Goal: Information Seeking & Learning: Learn about a topic

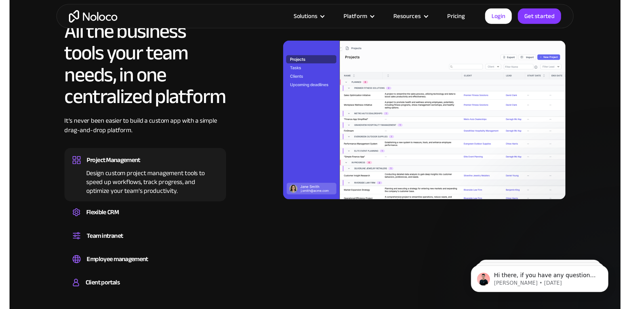
scroll to position [688, 0]
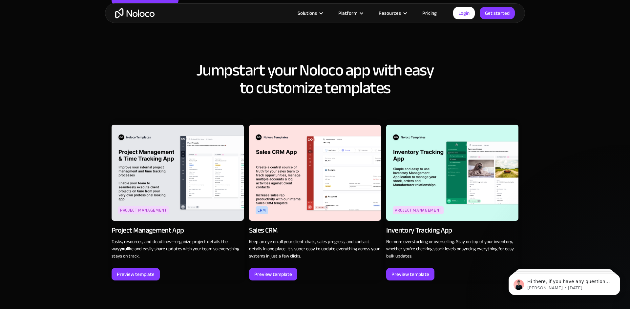
scroll to position [751, 0]
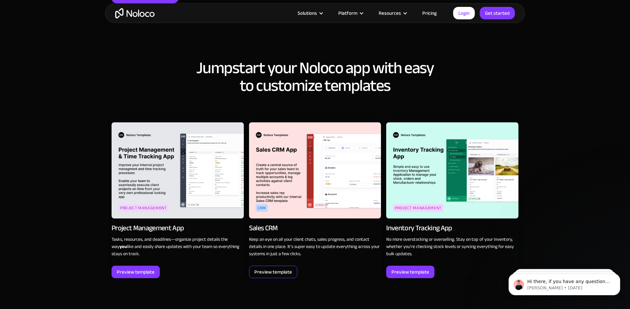
click at [276, 268] on div "Preview template" at bounding box center [273, 272] width 38 height 9
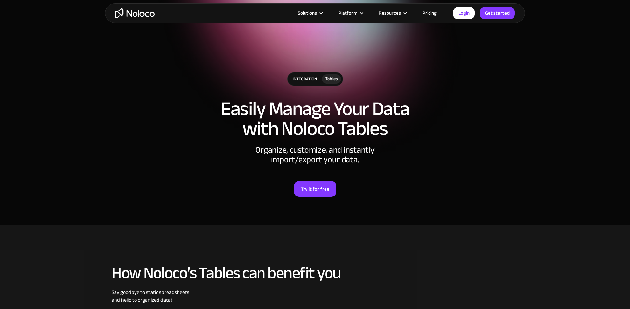
scroll to position [751, 0]
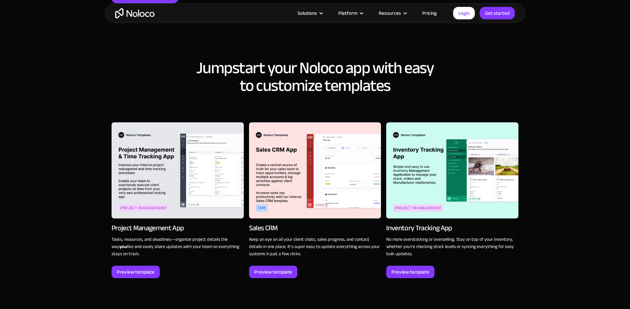
click at [149, 181] on img at bounding box center [178, 170] width 132 height 96
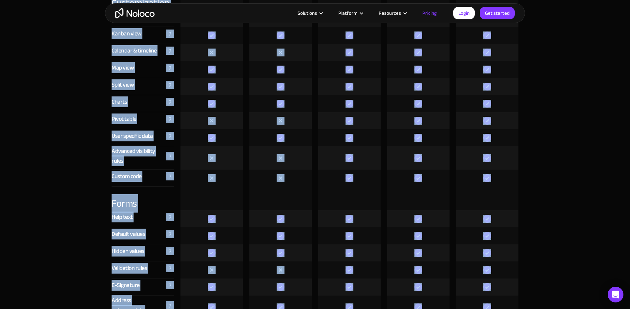
scroll to position [1578, 0]
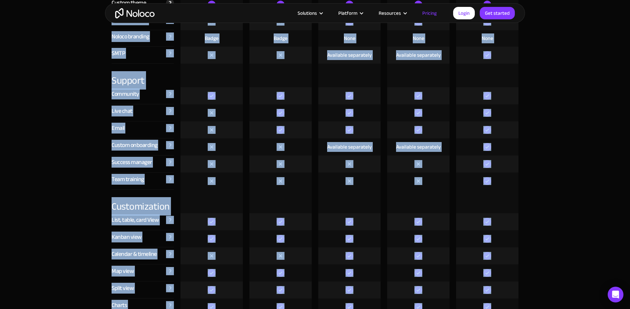
drag, startPoint x: 76, startPoint y: 127, endPoint x: 46, endPoint y: -45, distance: 175.3
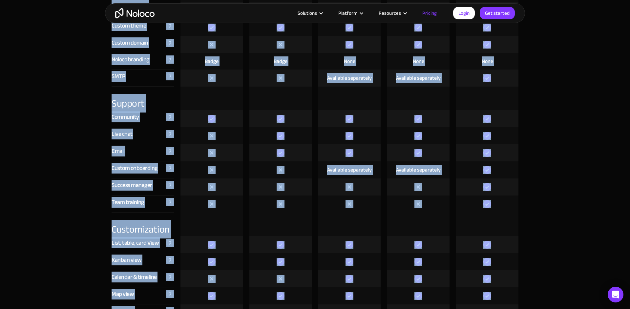
click at [73, 76] on section "Compare our plans Free Free Get started Starter $ 29 / month Get started Pro $ …" at bounding box center [315, 104] width 630 height 2006
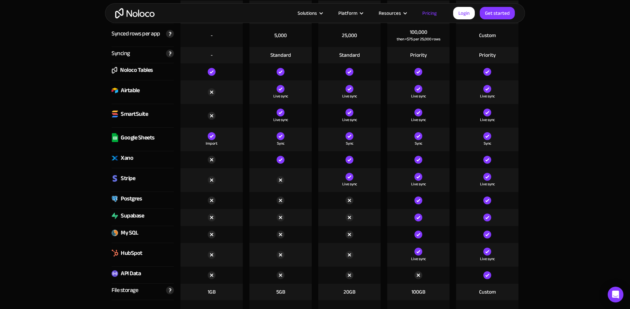
scroll to position [917, 0]
click at [294, 163] on div at bounding box center [281, 160] width 62 height 17
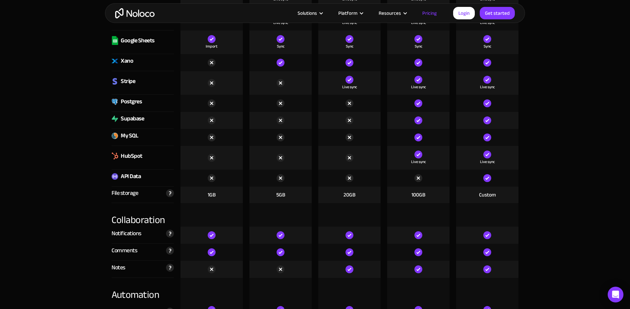
scroll to position [1012, 0]
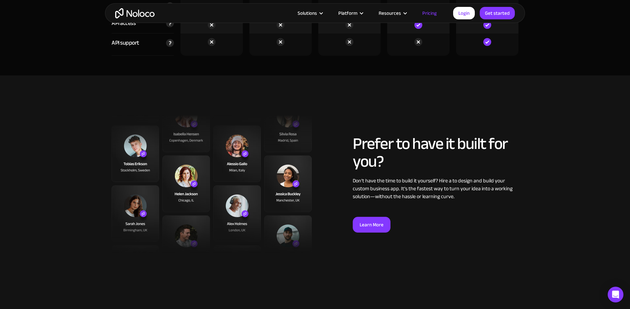
click at [65, 151] on section "Prefer to have it built for you? Don’t have the time to build it yourself? Hire…" at bounding box center [315, 195] width 630 height 238
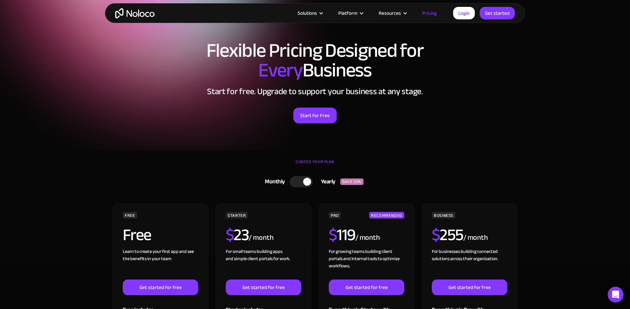
scroll to position [0, 0]
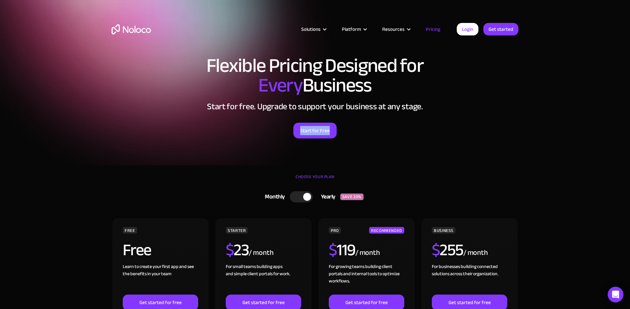
drag, startPoint x: 71, startPoint y: 135, endPoint x: 75, endPoint y: 160, distance: 25.6
click at [75, 160] on section "Flexible Pricing Designed for Every Business Start for free. Upgrade to support…" at bounding box center [315, 82] width 630 height 165
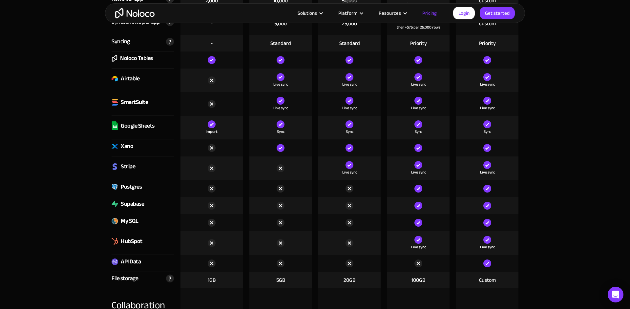
scroll to position [928, 0]
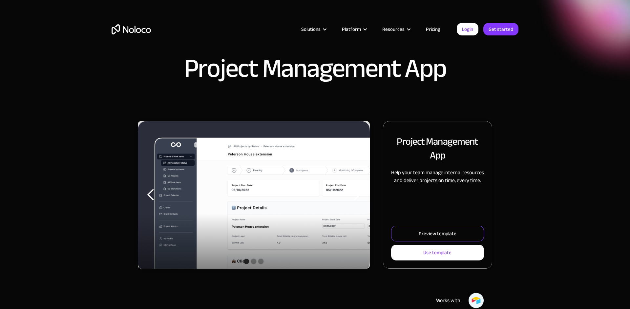
click at [436, 235] on div "Preview template" at bounding box center [438, 234] width 38 height 9
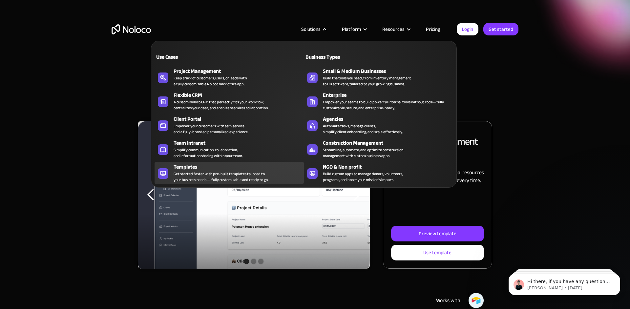
click at [199, 174] on div "Get started faster with pre-built templates tailored to your business needs — f…" at bounding box center [221, 177] width 95 height 12
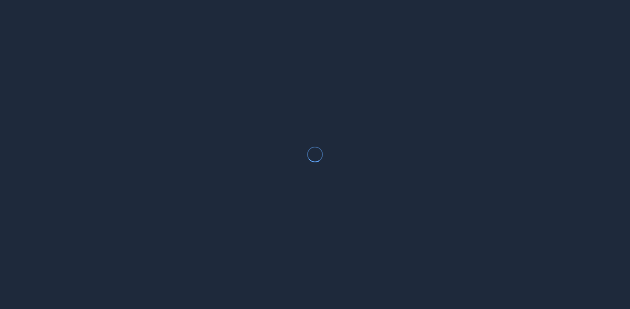
click at [436, 235] on div at bounding box center [315, 154] width 630 height 309
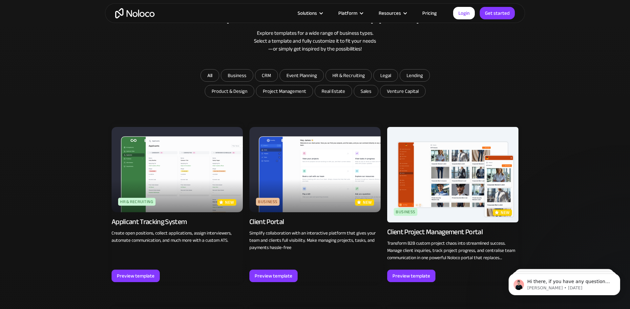
scroll to position [394, 0]
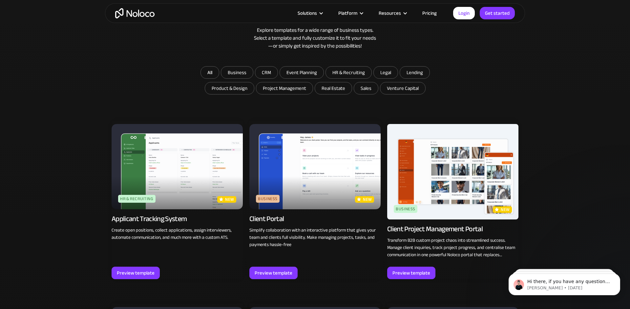
click at [443, 183] on img at bounding box center [452, 172] width 131 height 96
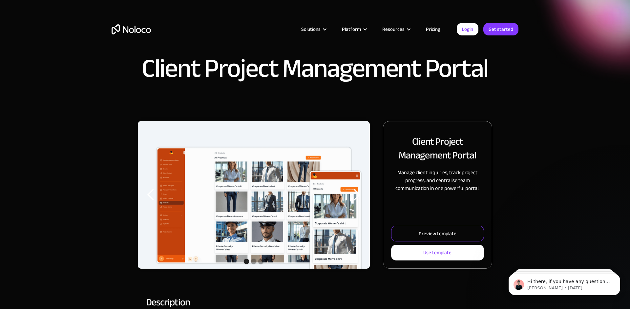
click at [440, 236] on div "Preview template" at bounding box center [438, 234] width 38 height 9
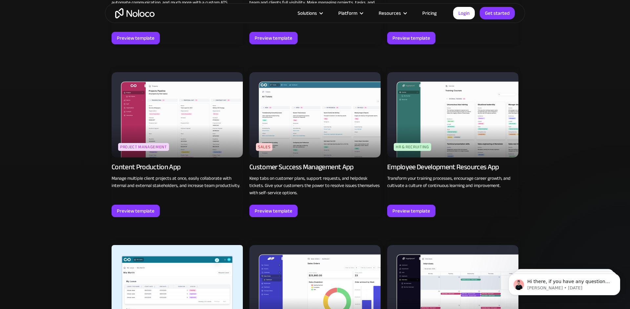
scroll to position [628, 0]
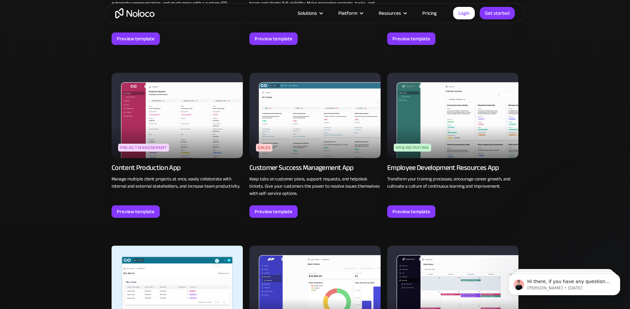
click at [188, 134] on img at bounding box center [177, 115] width 131 height 85
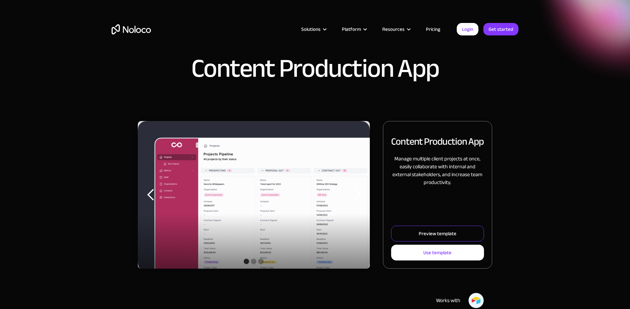
click at [438, 231] on div "Preview template" at bounding box center [438, 234] width 38 height 9
